Goal: Task Accomplishment & Management: Manage account settings

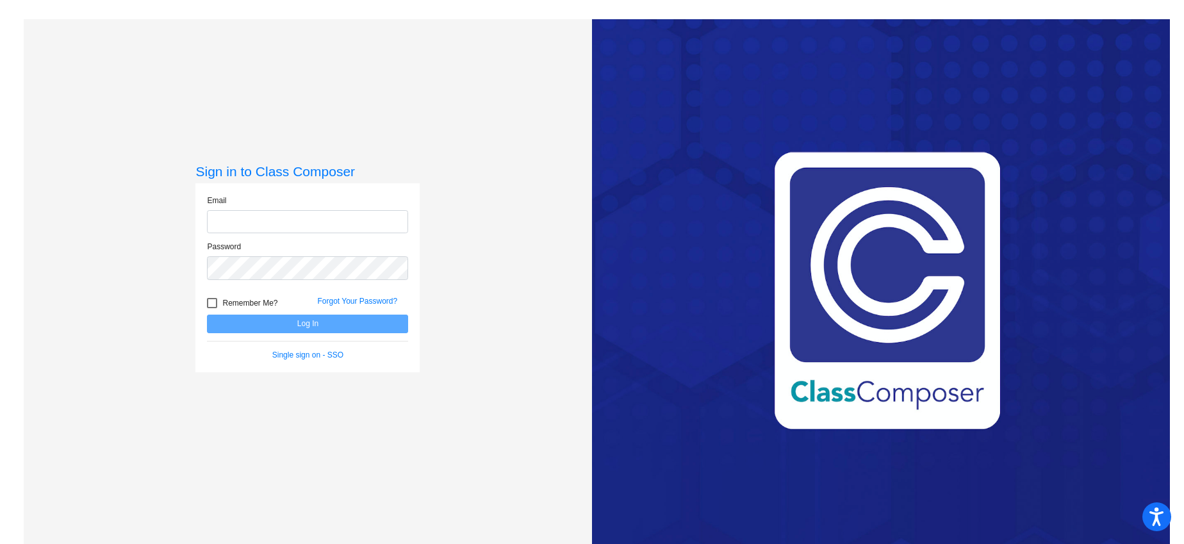
type input "[EMAIL_ADDRESS][DOMAIN_NAME]"
click at [317, 326] on button "Log In" at bounding box center [307, 324] width 201 height 19
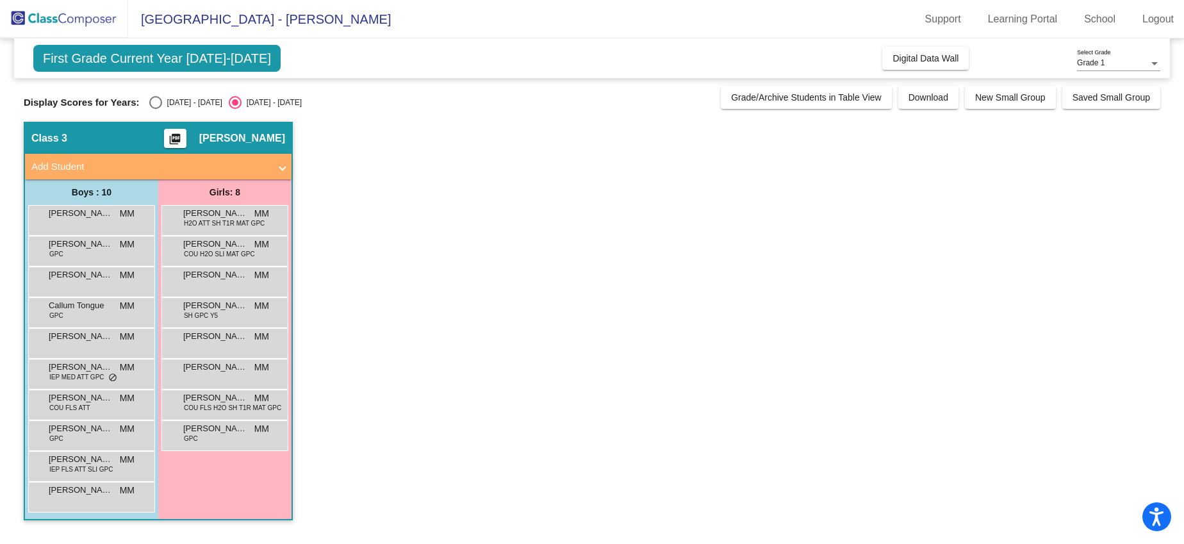
click at [199, 60] on span "First Grade Current Year [DATE]-[DATE]" at bounding box center [156, 58] width 247 height 27
click at [167, 102] on div "[DATE] - [DATE]" at bounding box center [192, 103] width 60 height 12
click at [156, 109] on input "[DATE] - [DATE]" at bounding box center [155, 109] width 1 height 1
radio input "true"
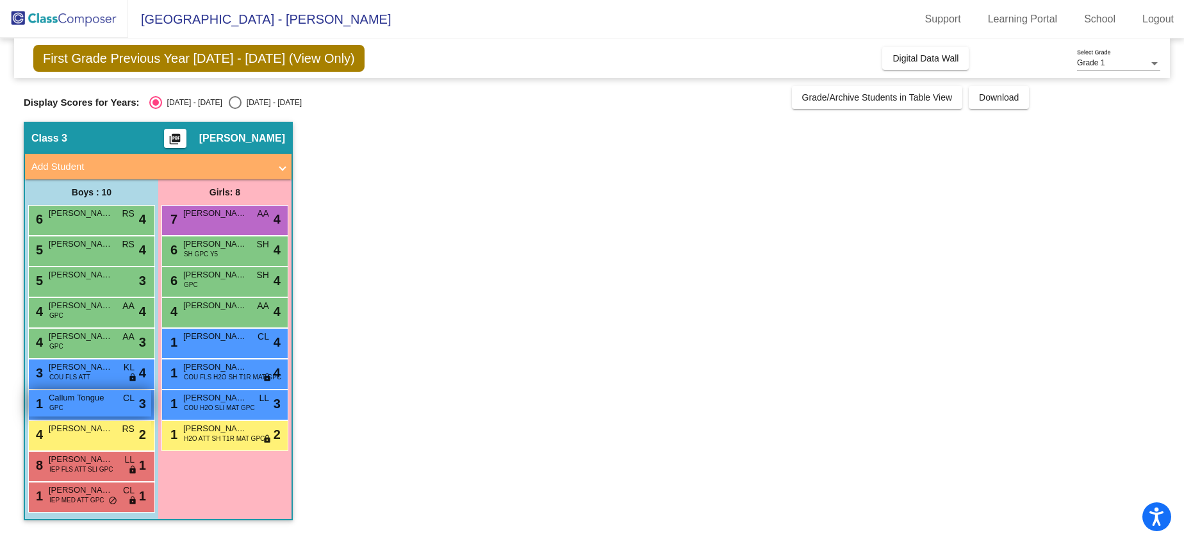
click at [102, 408] on div "1 Callum Tongue GPC CL lock do_not_disturb_alt 3" at bounding box center [90, 403] width 122 height 26
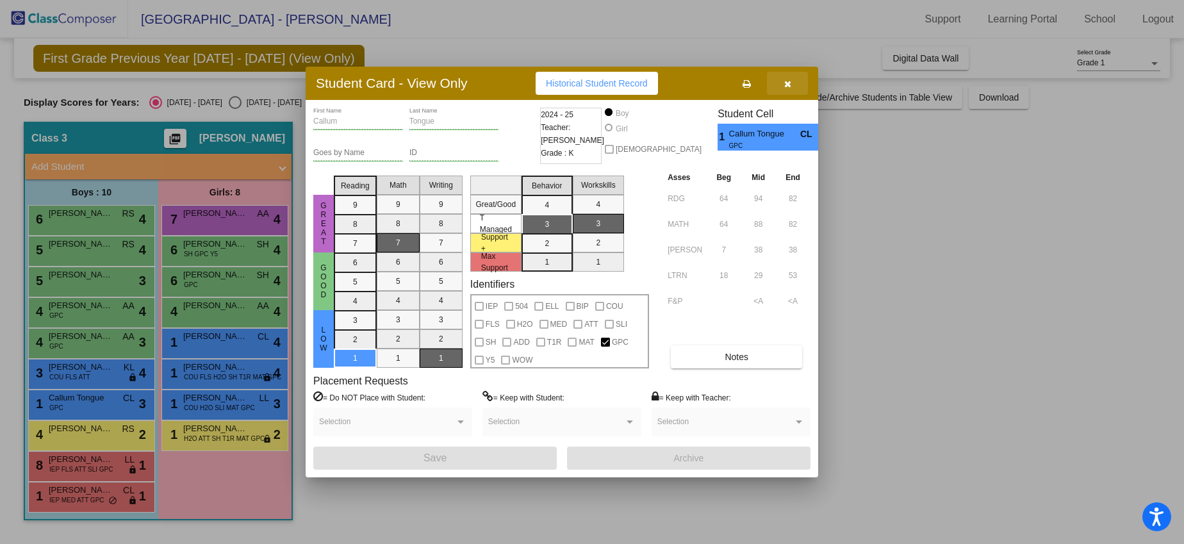
click at [791, 79] on button "button" at bounding box center [787, 83] width 41 height 23
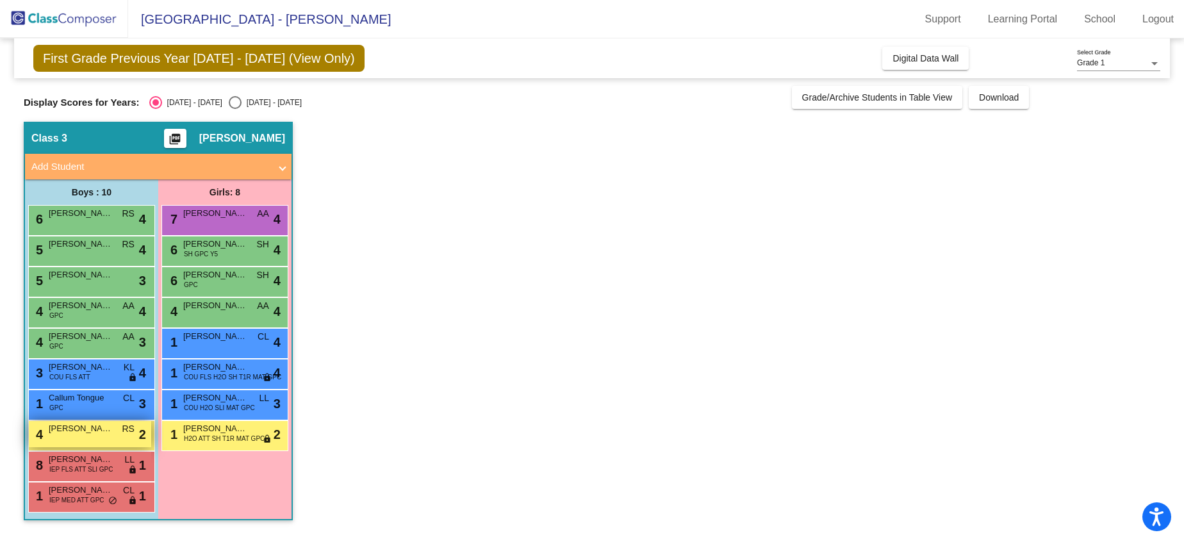
click at [73, 435] on span "[PERSON_NAME]" at bounding box center [81, 428] width 64 height 13
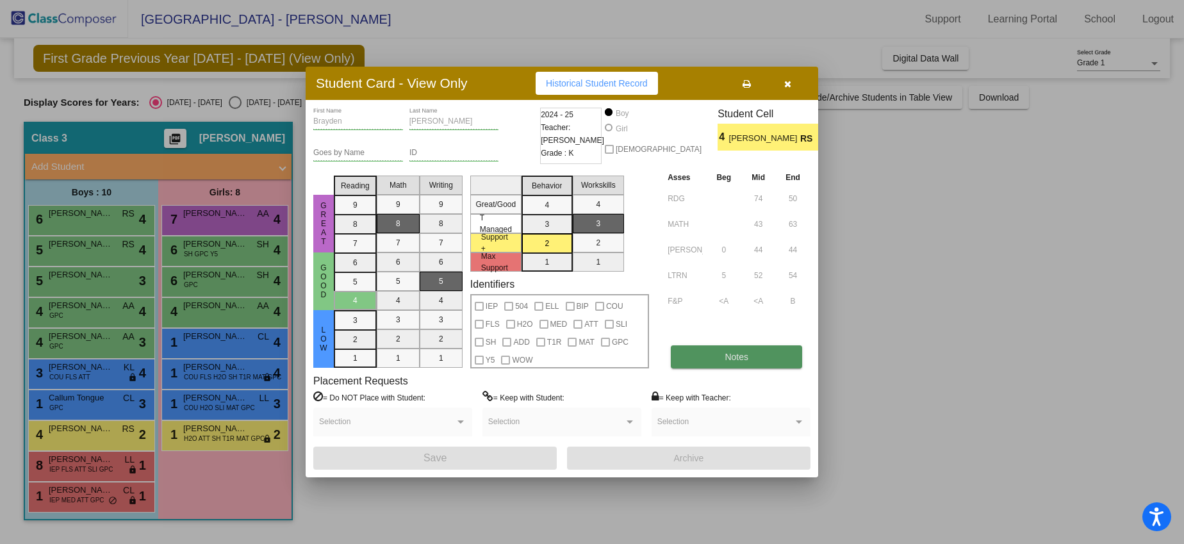
click at [733, 356] on span "Notes" at bounding box center [737, 357] width 24 height 10
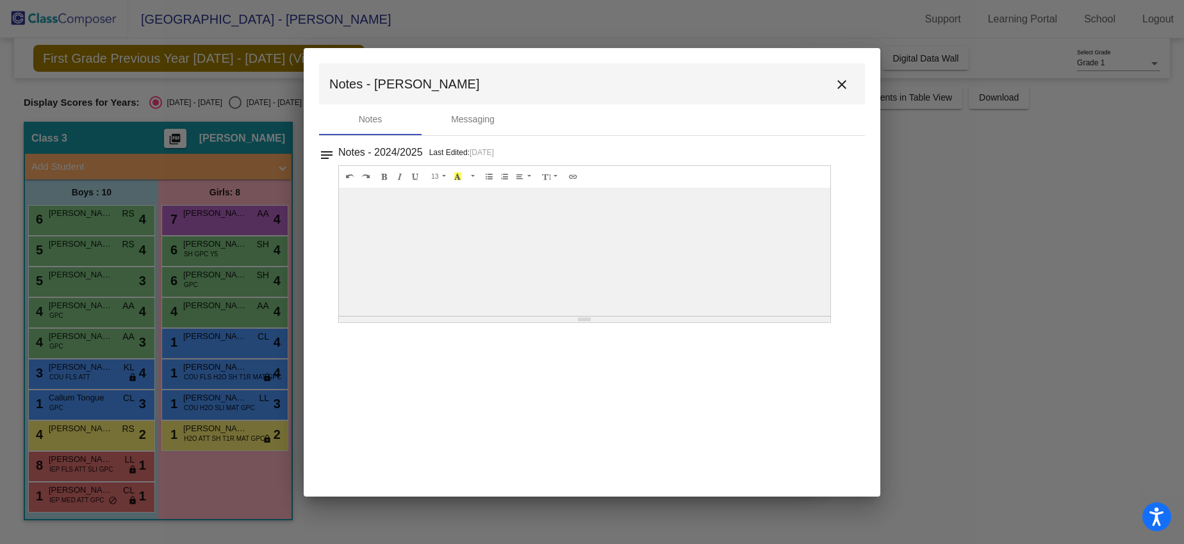
click at [849, 85] on mat-icon "close" at bounding box center [841, 84] width 15 height 15
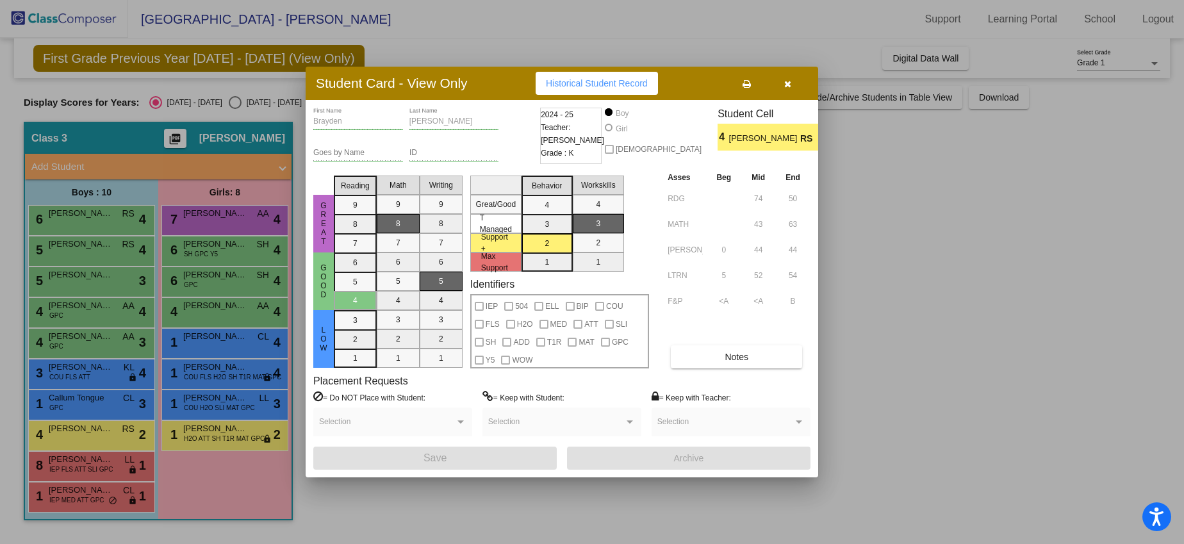
click at [789, 79] on icon "button" at bounding box center [787, 83] width 7 height 9
